Goal: Use online tool/utility

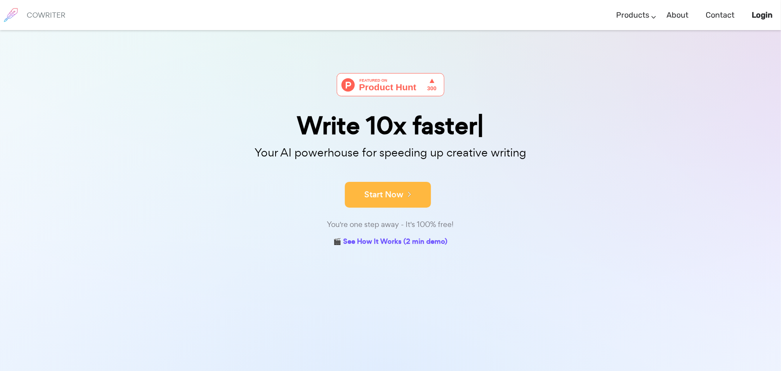
click at [385, 198] on button "Start Now" at bounding box center [388, 195] width 86 height 26
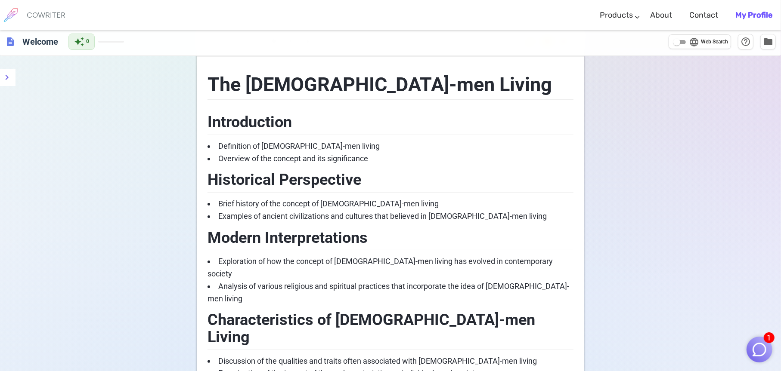
scroll to position [36, 0]
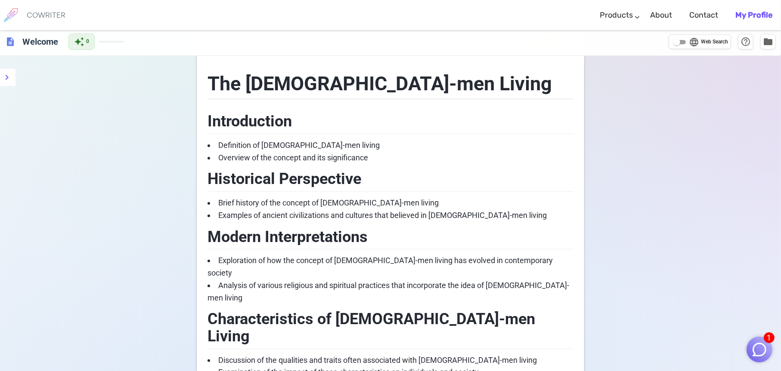
click at [769, 341] on span "1" at bounding box center [768, 338] width 11 height 11
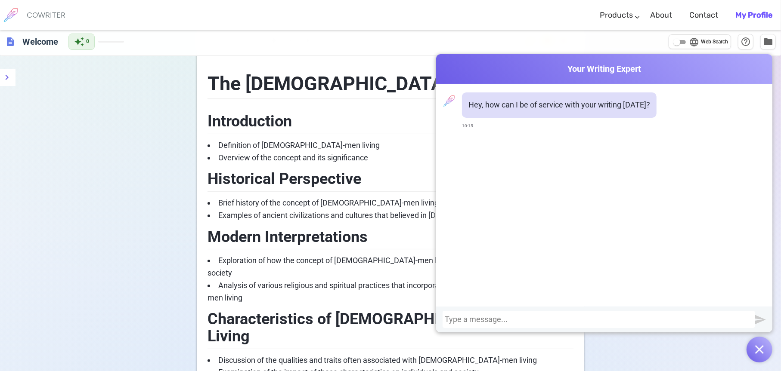
click at [633, 345] on div "Cowriter Your Writing Expert Hey, how can I be of service with your writing [DA…" at bounding box center [604, 208] width 336 height 309
click at [636, 356] on div "Cowriter Your Writing Expert Hey, how can I be of service with your writing [DA…" at bounding box center [604, 208] width 336 height 309
click at [467, 69] on span "Your Writing Expert" at bounding box center [604, 69] width 336 height 12
click at [759, 348] on img "button" at bounding box center [759, 350] width 9 height 9
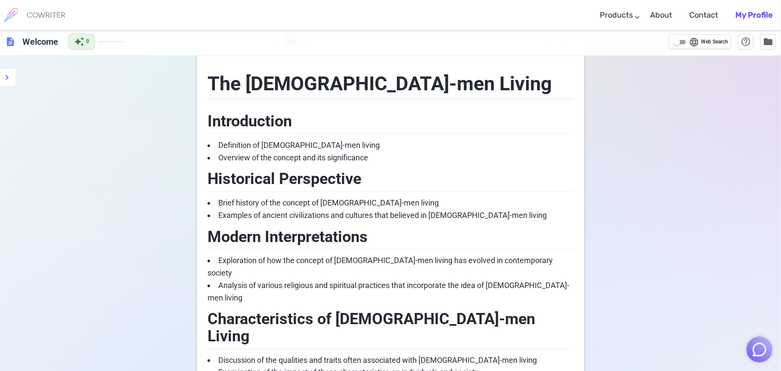
click at [223, 127] on span "Introduction" at bounding box center [249, 121] width 84 height 18
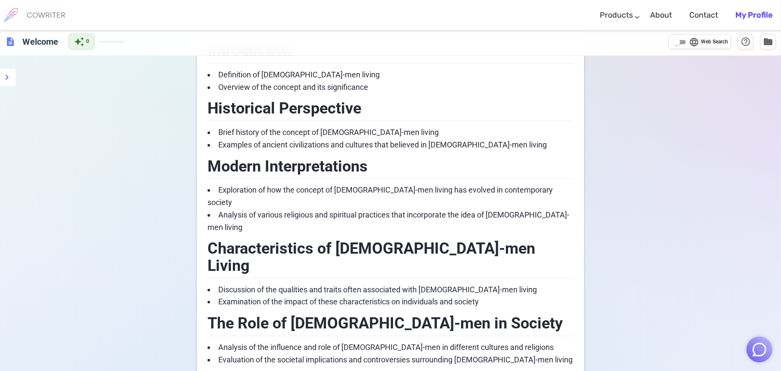
scroll to position [0, 0]
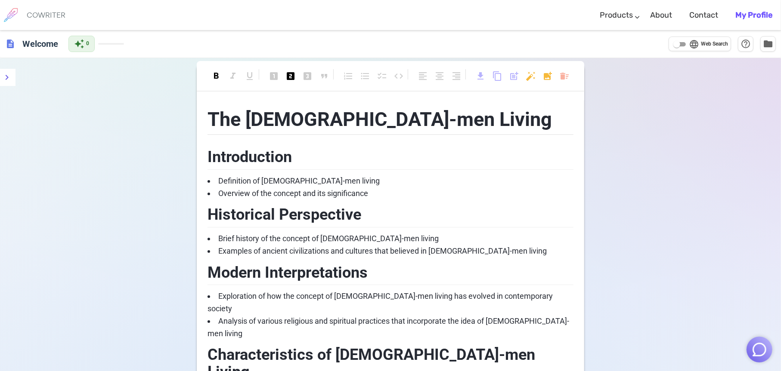
click at [215, 79] on span "format_bold" at bounding box center [216, 76] width 10 height 10
click at [214, 79] on span "format_bold" at bounding box center [216, 76] width 10 height 10
click at [281, 346] on span "Characteristics of [DEMOGRAPHIC_DATA]-men Living" at bounding box center [372, 363] width 331 height 35
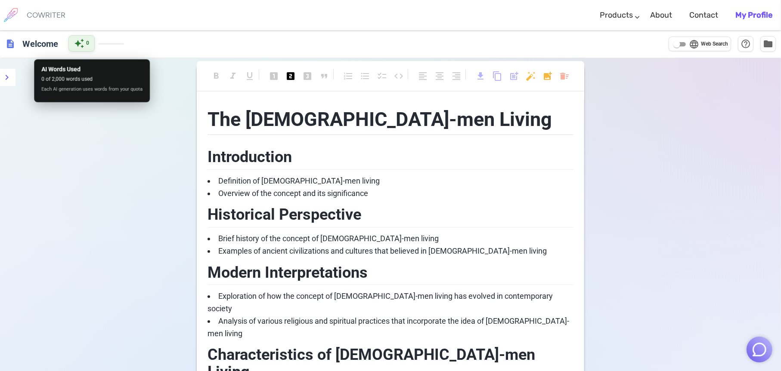
click at [84, 48] on span "auto_awesome" at bounding box center [79, 43] width 10 height 10
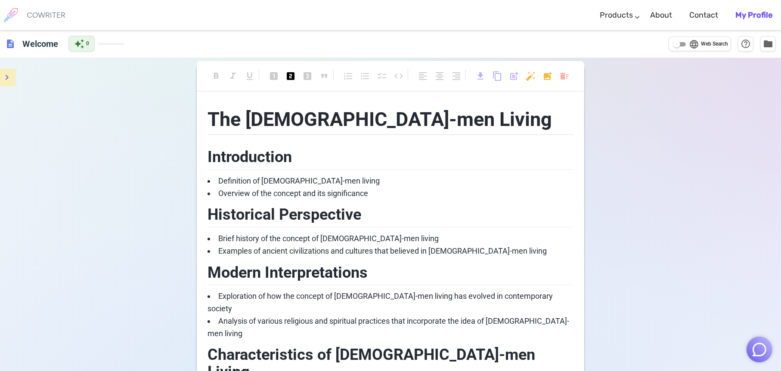
click at [9, 79] on icon "menu" at bounding box center [7, 77] width 3 height 5
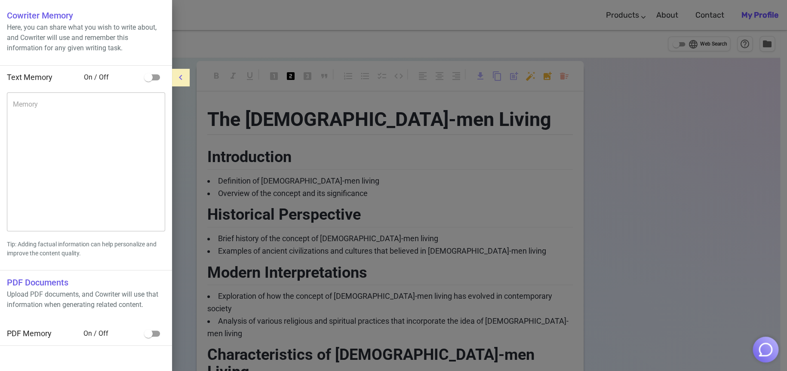
click at [660, 166] on div at bounding box center [393, 185] width 787 height 371
